Goal: Check status: Check status

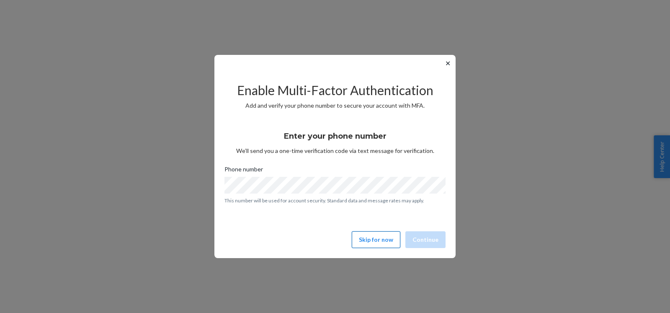
click at [371, 238] on button "Skip for now" at bounding box center [376, 239] width 49 height 17
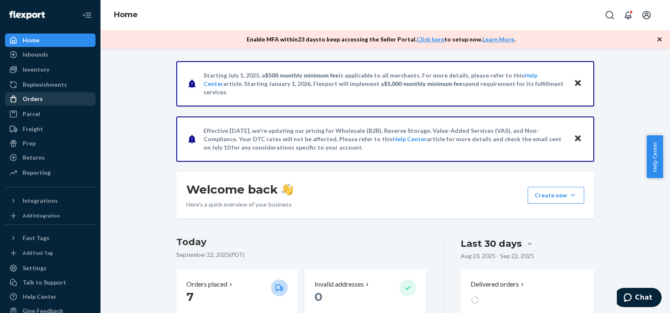
click at [43, 95] on div "Orders" at bounding box center [50, 99] width 89 height 12
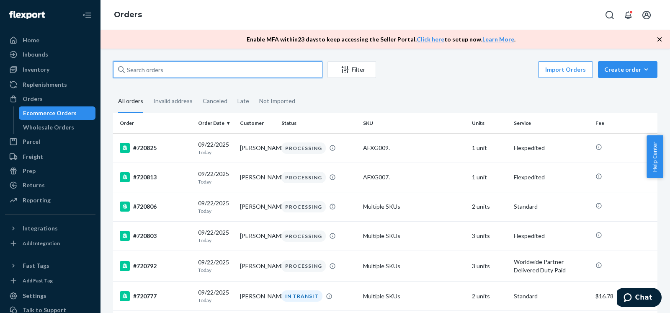
click at [246, 70] on input "text" at bounding box center [217, 69] width 209 height 17
paste input "719305"
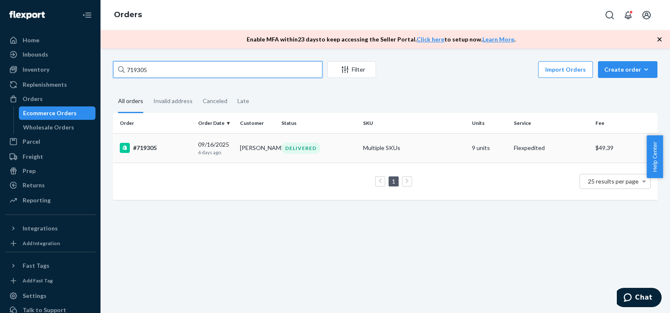
type input "719305"
click at [173, 159] on td "#719305" at bounding box center [154, 147] width 82 height 29
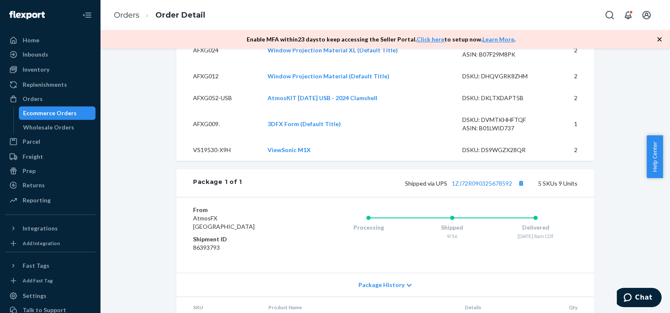
scroll to position [499, 0]
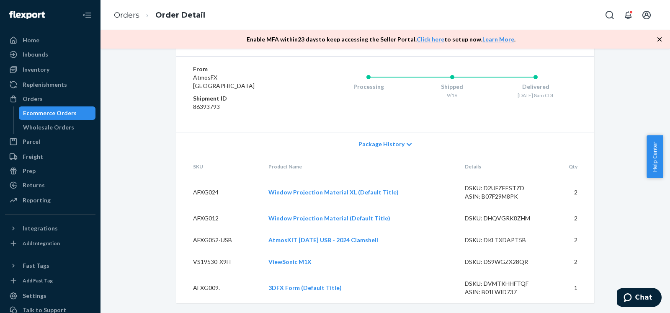
click at [394, 145] on span "Package History" at bounding box center [382, 144] width 46 height 8
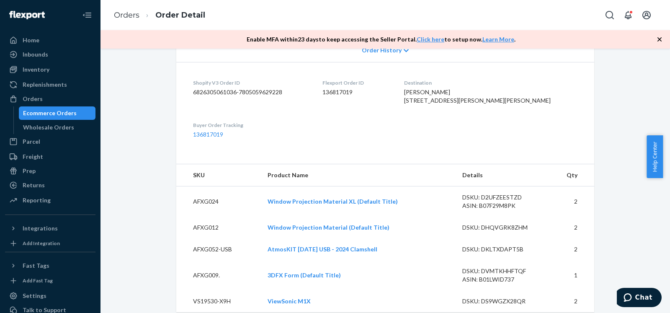
scroll to position [149, 0]
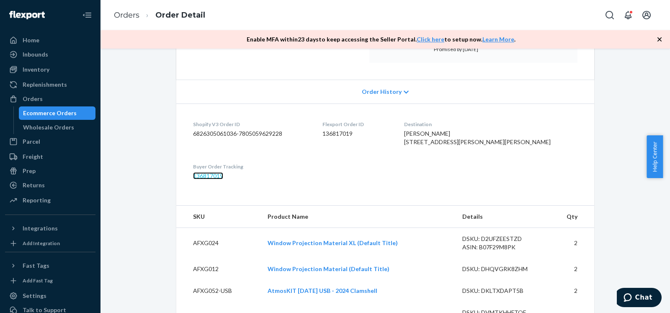
click at [197, 179] on link "136817019" at bounding box center [208, 175] width 30 height 7
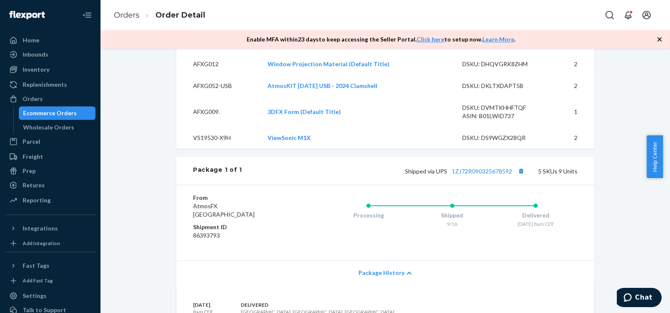
scroll to position [363, 0]
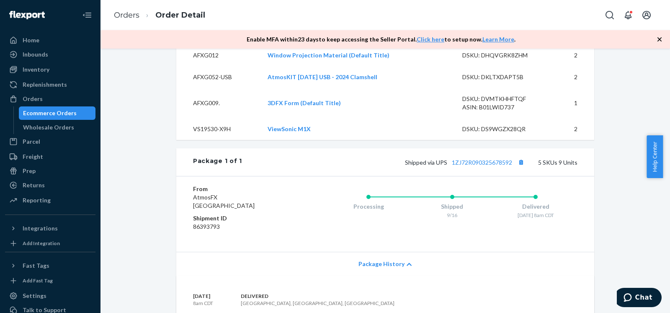
click at [611, 171] on div "Shopify Order # #719305 • Flexpedited / $49.39 View Details Submit Claim Create…" at bounding box center [385, 253] width 557 height 1110
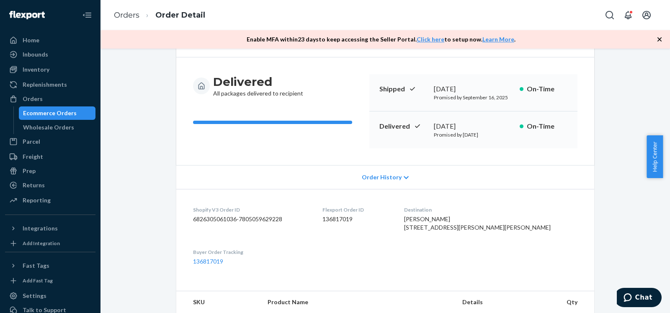
scroll to position [0, 0]
